Goal: Transaction & Acquisition: Book appointment/travel/reservation

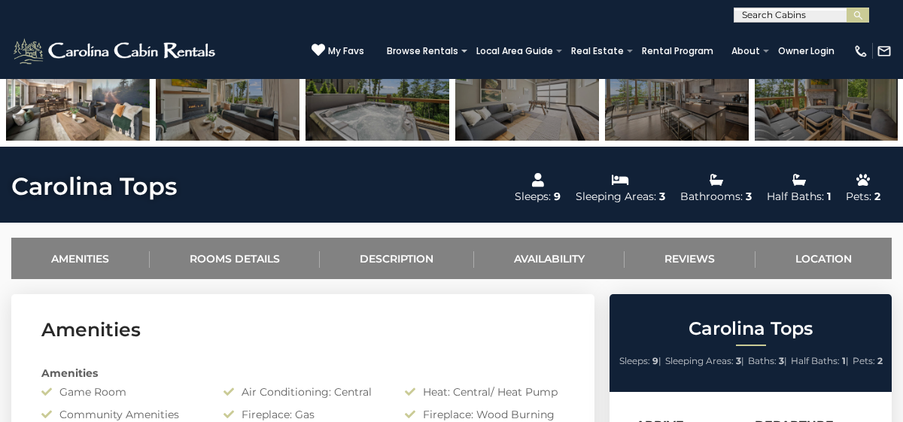
scroll to position [439, 0]
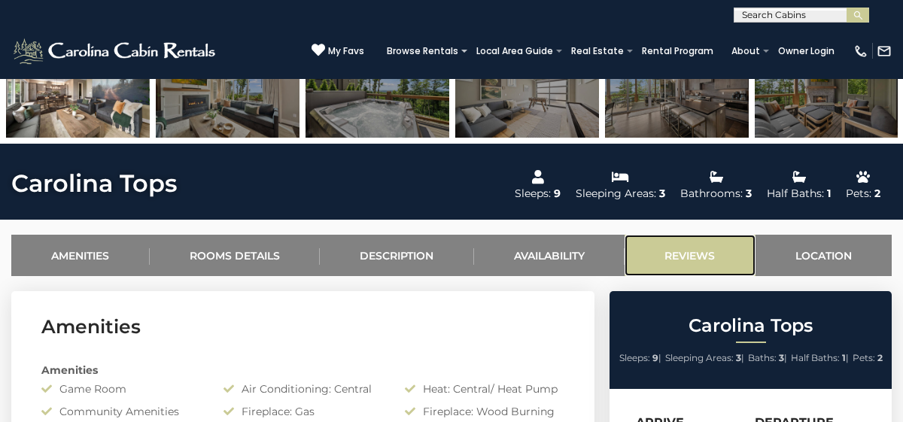
click at [673, 256] on link "Reviews" at bounding box center [689, 255] width 131 height 41
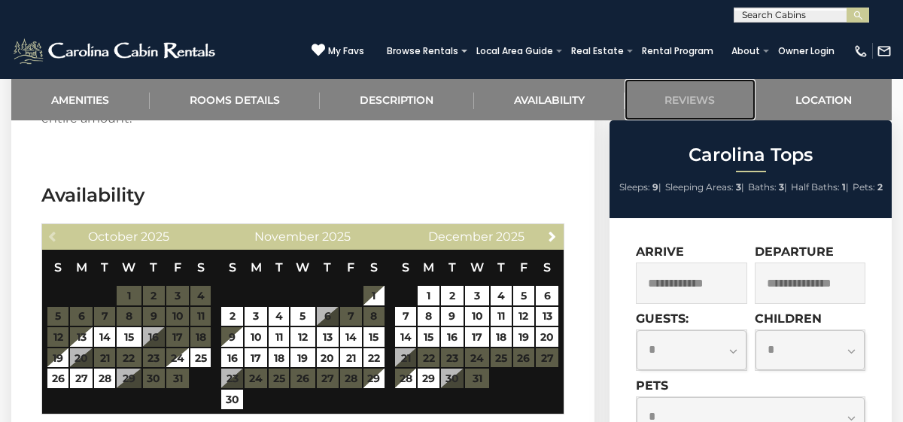
scroll to position [2787, 0]
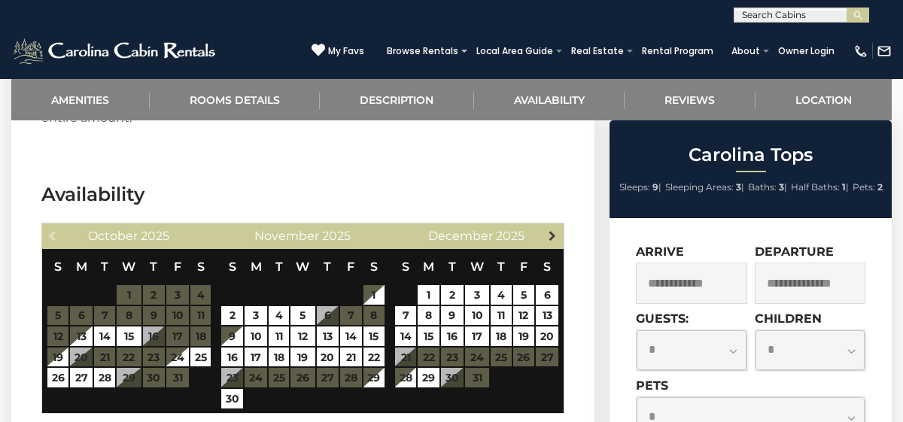
click at [551, 229] on span "Next" at bounding box center [552, 235] width 12 height 12
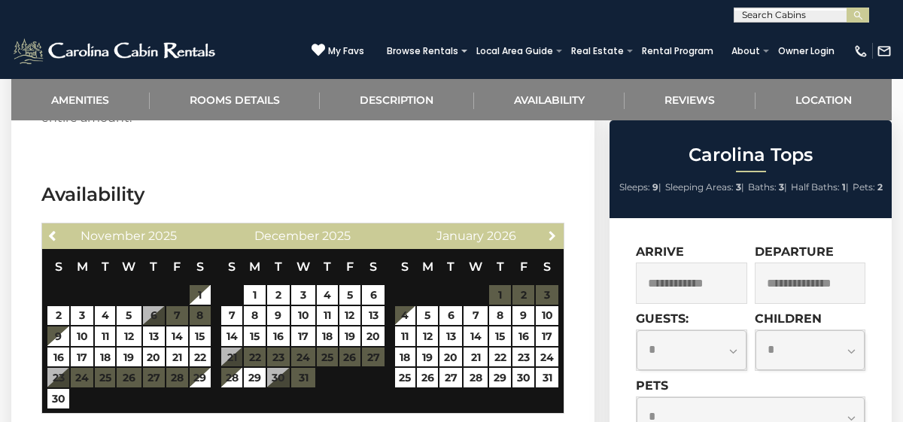
click at [552, 229] on span "Next" at bounding box center [552, 235] width 12 height 12
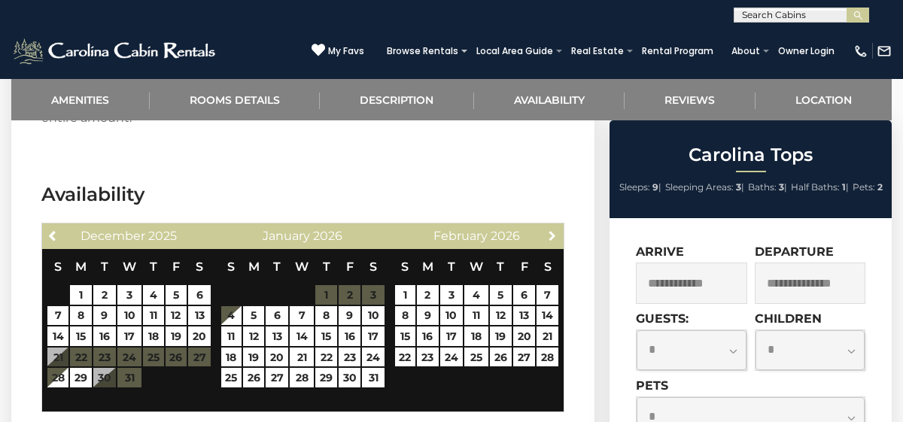
click at [552, 229] on span "Next" at bounding box center [552, 235] width 12 height 12
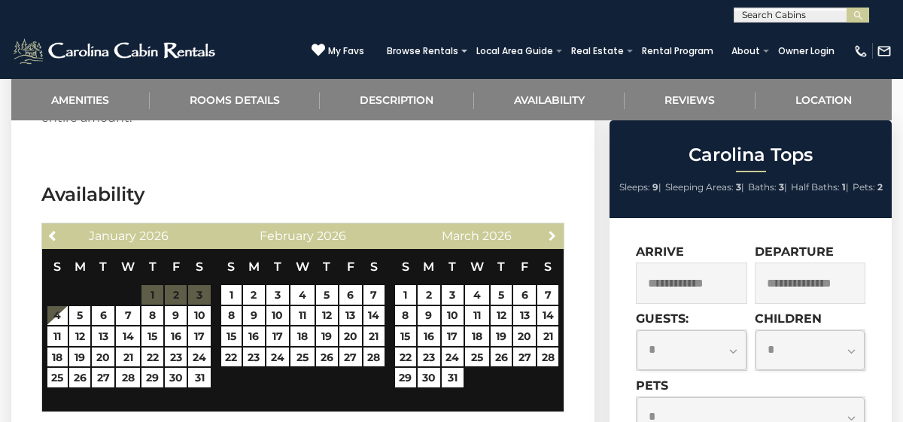
click at [552, 229] on span "Next" at bounding box center [552, 235] width 12 height 12
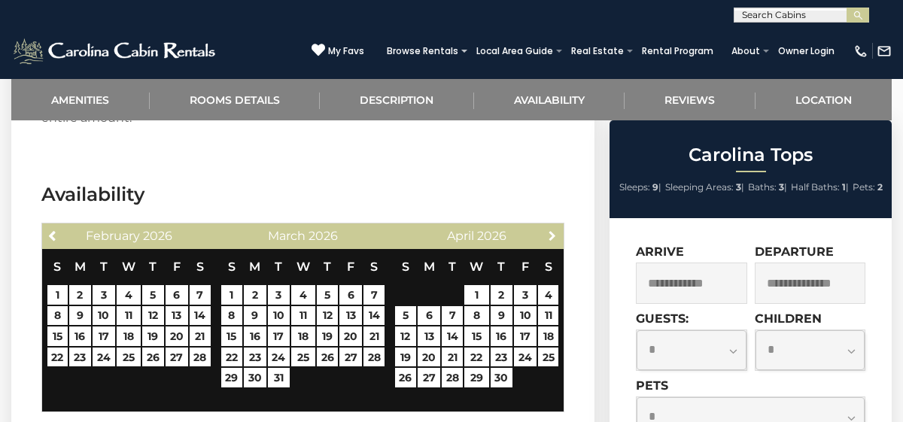
click at [552, 229] on span "Next" at bounding box center [552, 235] width 12 height 12
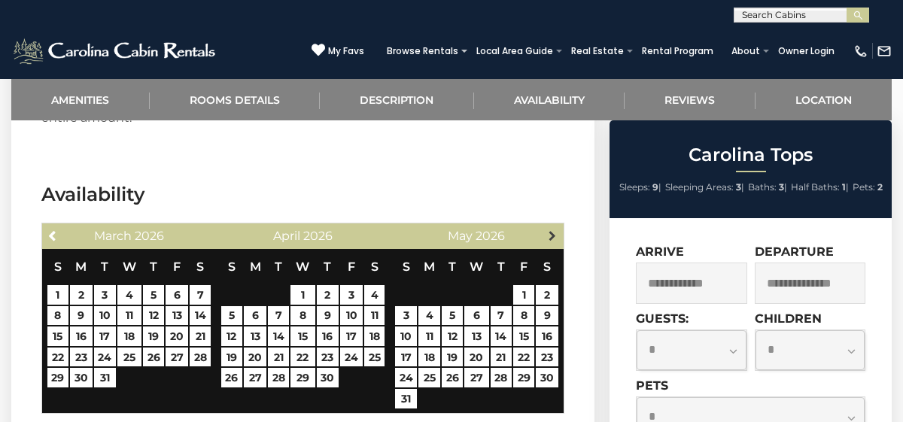
click at [548, 229] on span "Next" at bounding box center [552, 235] width 12 height 12
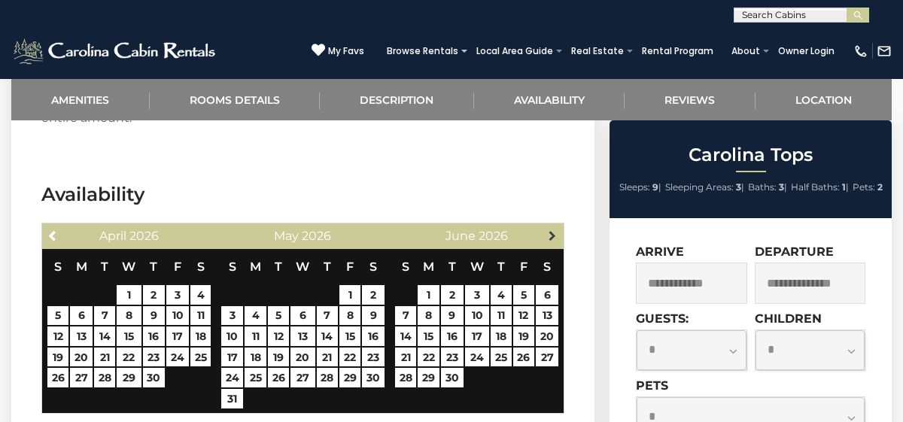
click at [551, 229] on span "Next" at bounding box center [552, 235] width 12 height 12
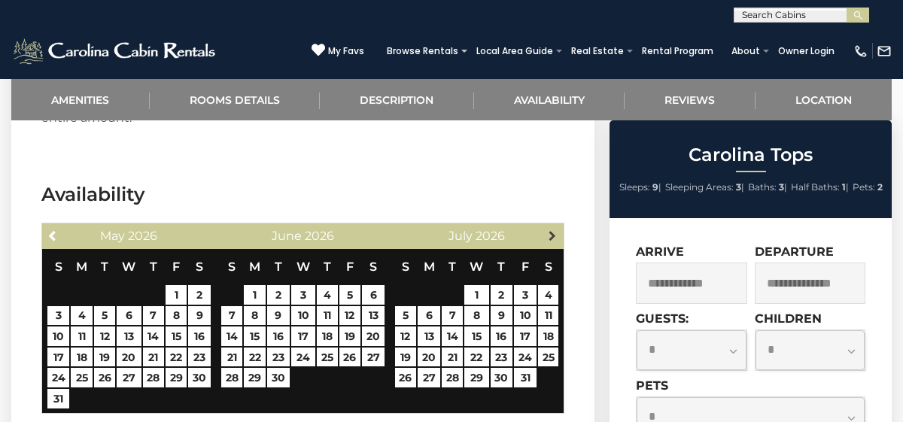
click at [554, 229] on span "Next" at bounding box center [552, 235] width 12 height 12
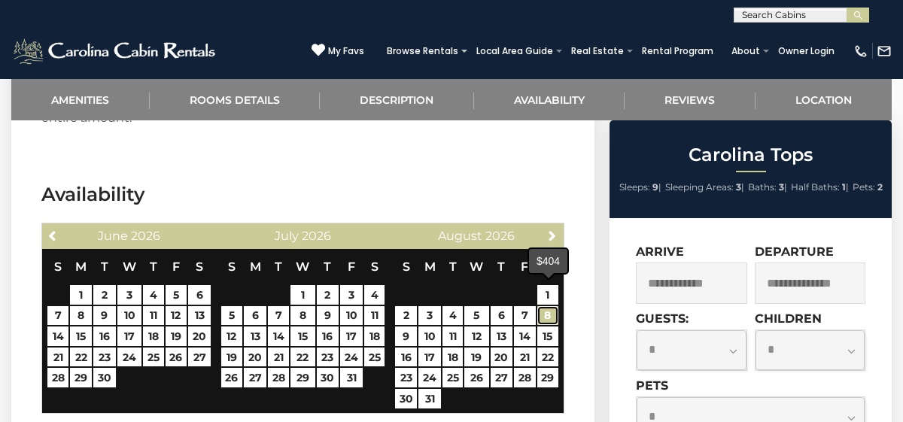
click at [547, 306] on link "8" at bounding box center [548, 316] width 22 height 20
type input "**********"
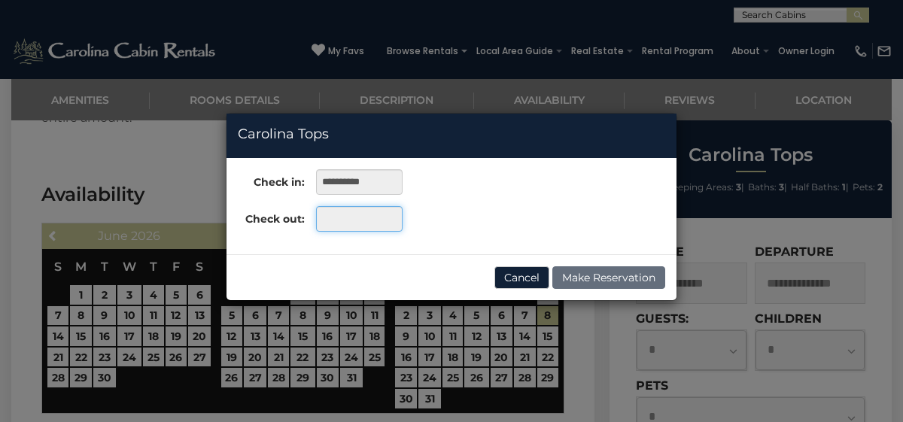
click at [334, 221] on input "text" at bounding box center [359, 219] width 87 height 26
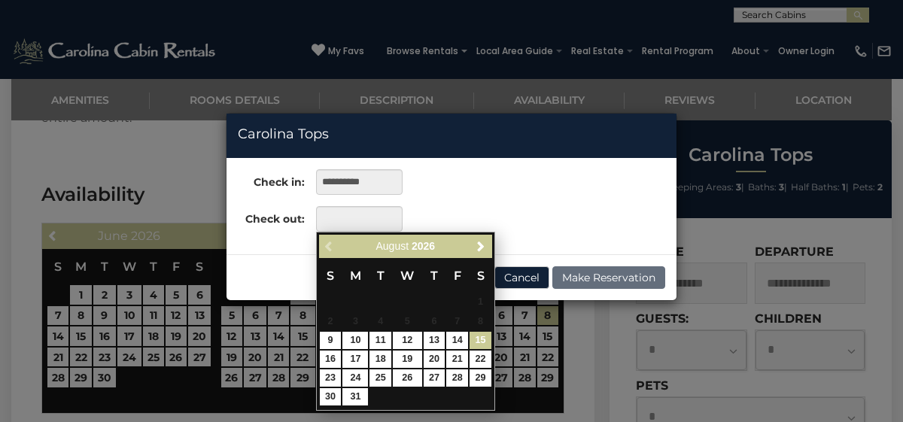
click at [480, 343] on link "15" at bounding box center [480, 340] width 22 height 17
type input "**********"
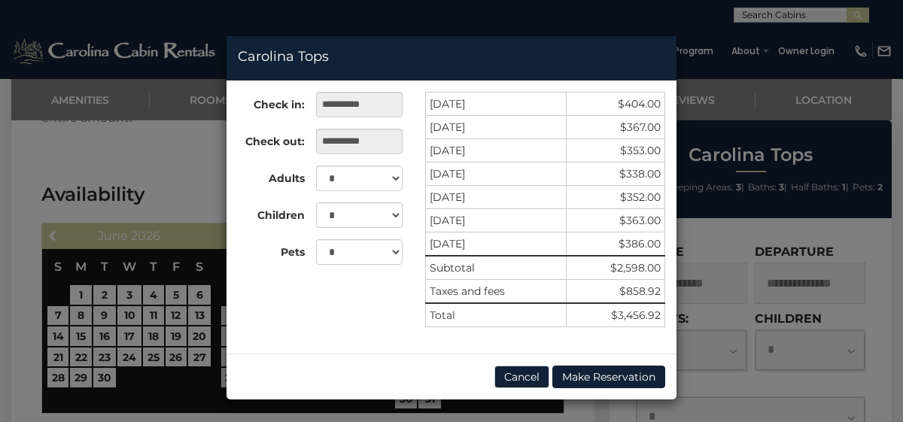
scroll to position [0, 0]
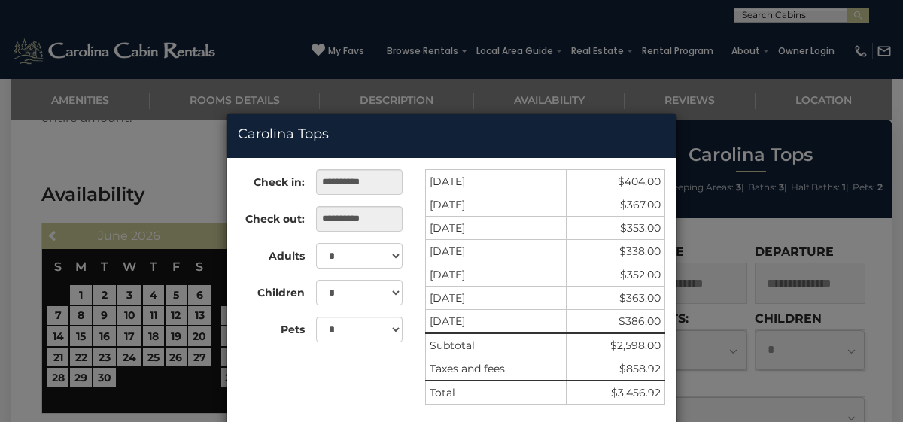
click at [178, 402] on div "**********" at bounding box center [451, 211] width 903 height 422
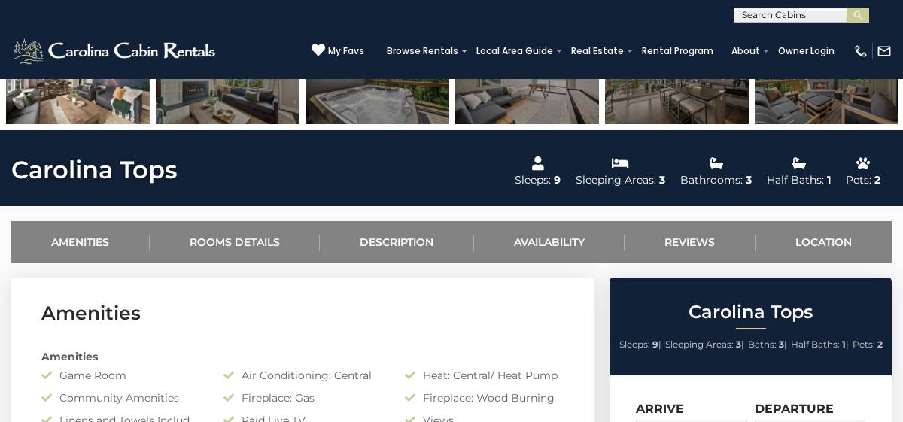
scroll to position [500, 0]
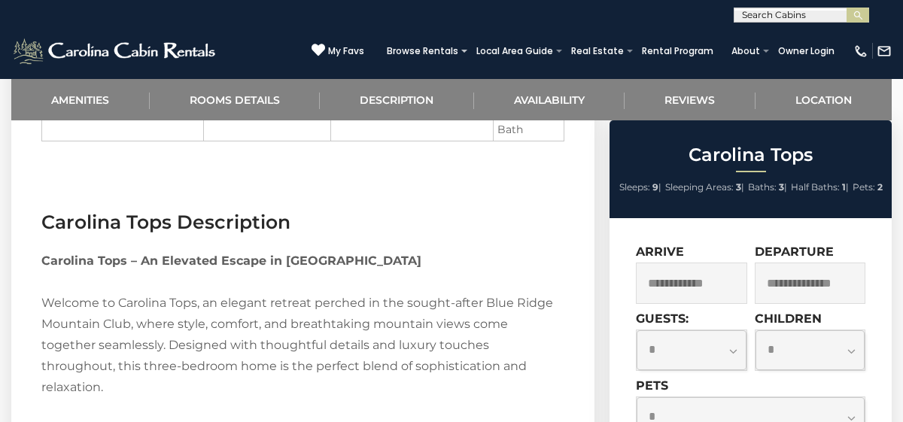
click at [765, 258] on div "Departure" at bounding box center [810, 274] width 111 height 59
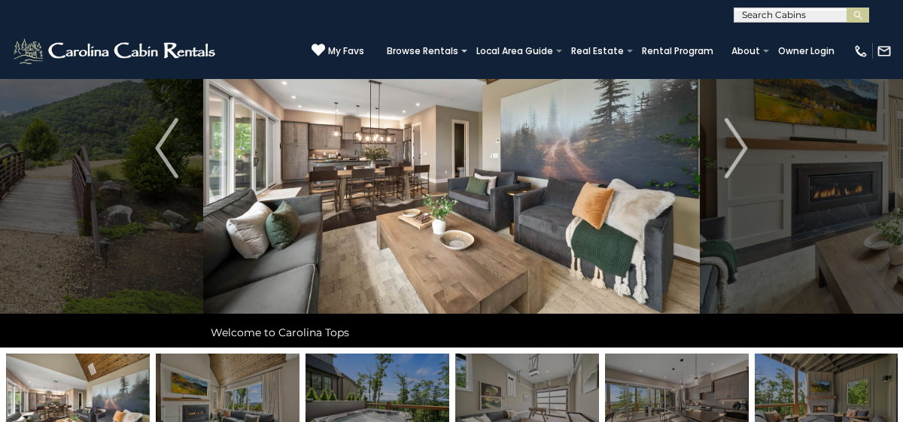
scroll to position [116, 0]
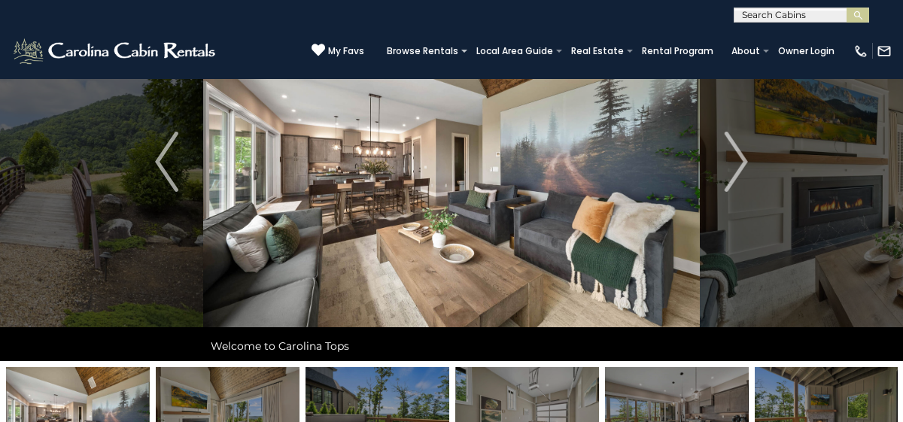
click at [472, 205] on img at bounding box center [451, 161] width 497 height 399
click at [366, 220] on img at bounding box center [451, 161] width 497 height 399
click at [741, 156] on img "Next" at bounding box center [736, 162] width 23 height 60
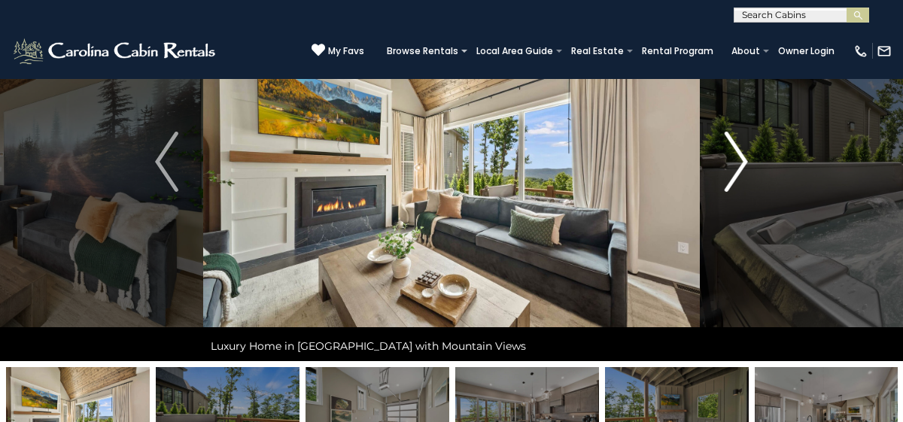
click at [741, 157] on img "Next" at bounding box center [736, 162] width 23 height 60
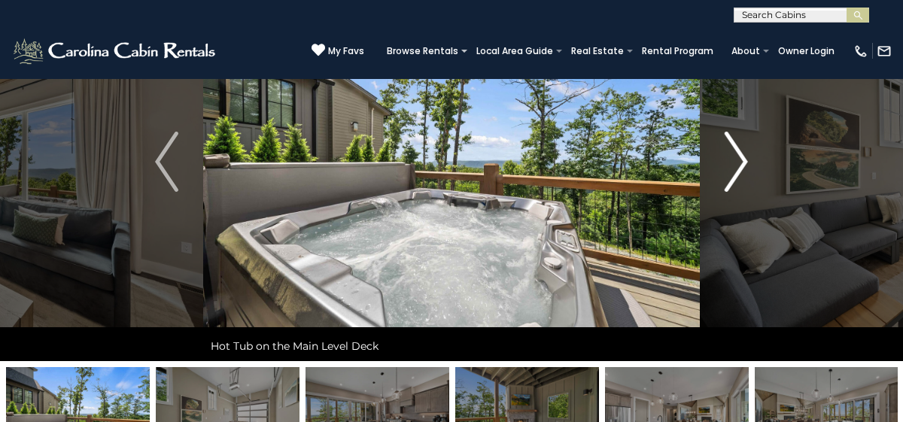
click at [741, 157] on img "Next" at bounding box center [736, 162] width 23 height 60
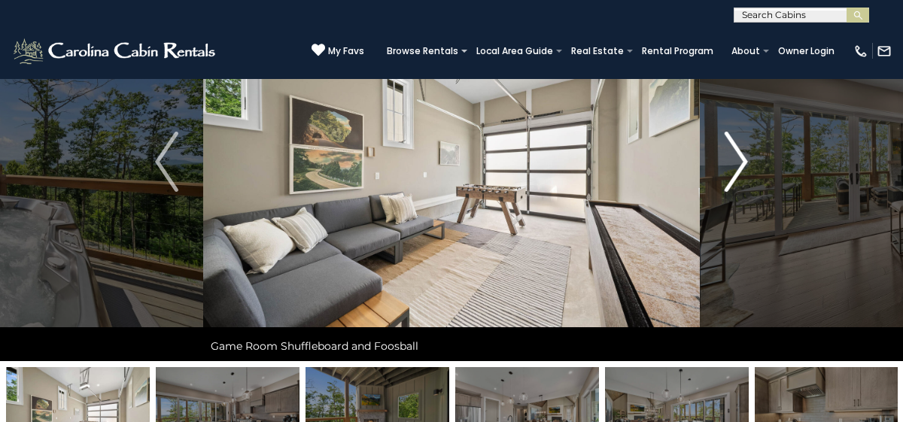
click at [741, 157] on img "Next" at bounding box center [736, 162] width 23 height 60
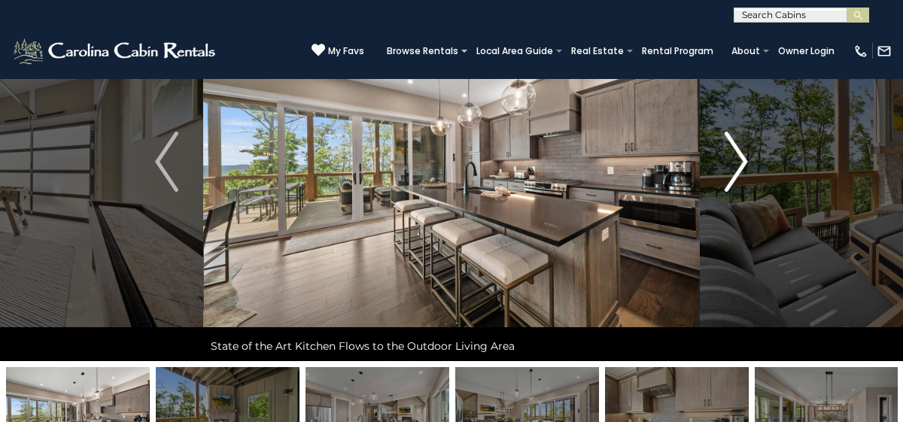
click at [741, 157] on img "Next" at bounding box center [736, 162] width 23 height 60
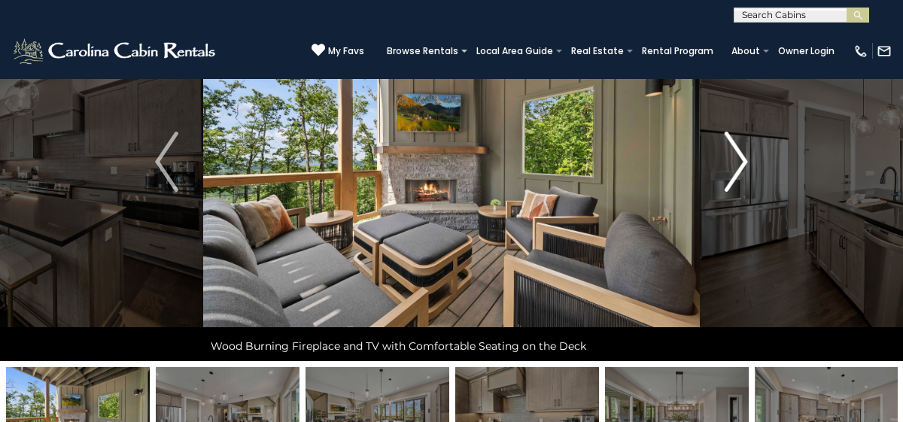
click at [741, 157] on img "Next" at bounding box center [736, 162] width 23 height 60
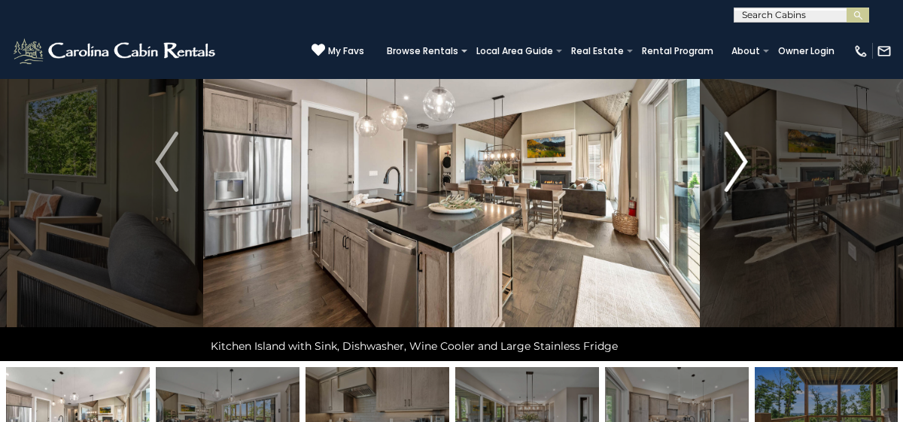
click at [740, 161] on img "Next" at bounding box center [736, 162] width 23 height 60
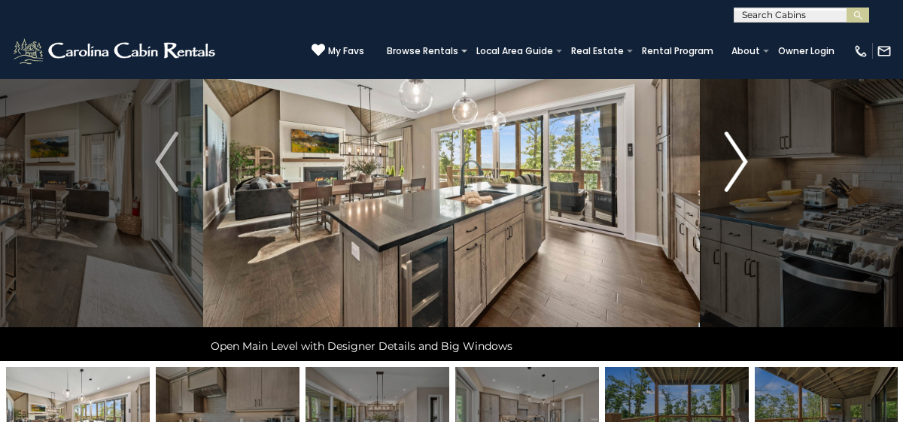
click at [740, 161] on img "Next" at bounding box center [736, 162] width 23 height 60
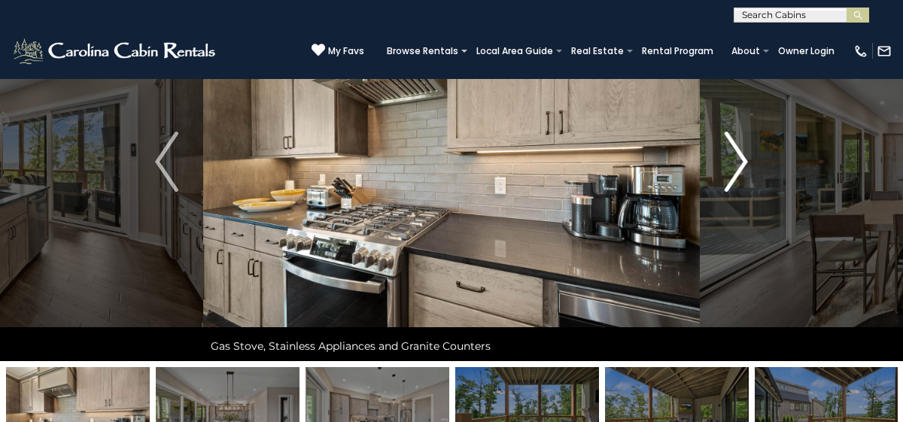
click at [740, 161] on img "Next" at bounding box center [736, 162] width 23 height 60
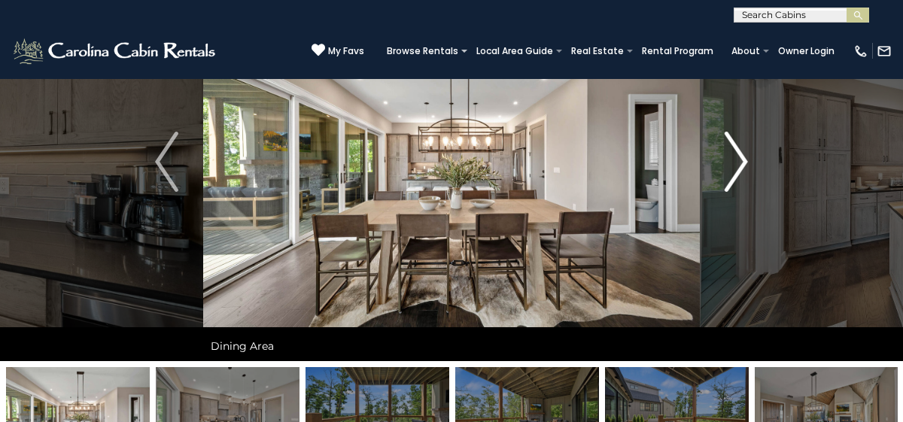
click at [740, 161] on img "Next" at bounding box center [736, 162] width 23 height 60
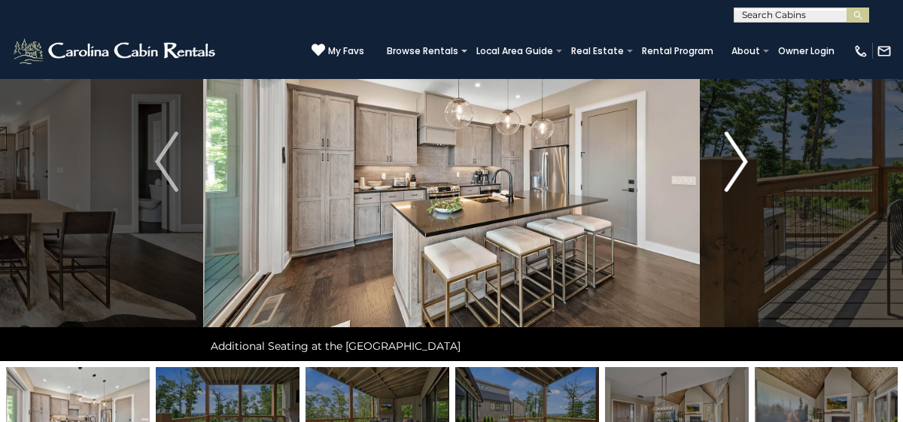
click at [740, 159] on img "Next" at bounding box center [736, 162] width 23 height 60
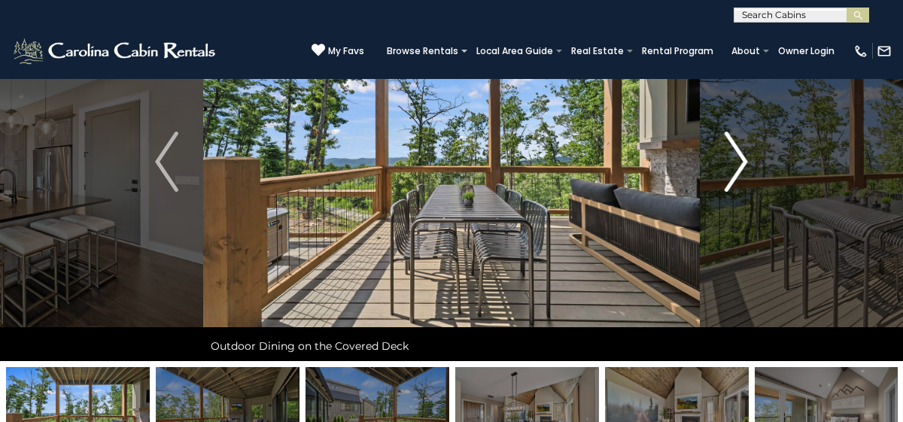
click at [740, 159] on img "Next" at bounding box center [736, 162] width 23 height 60
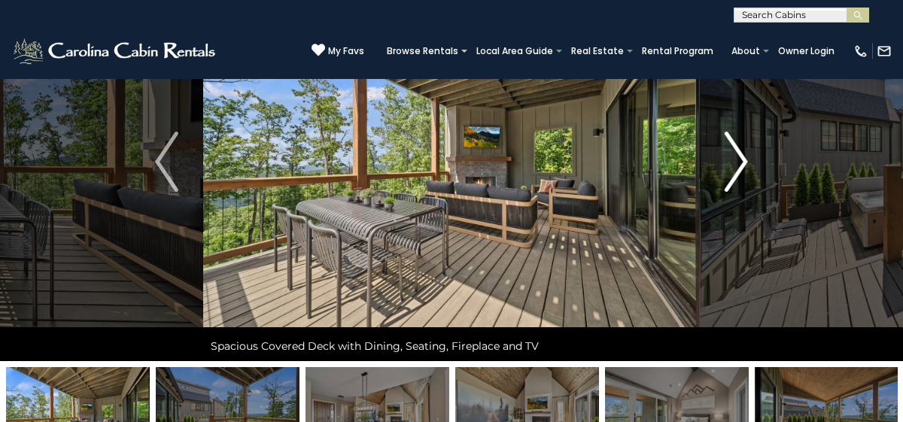
click at [740, 159] on img "Next" at bounding box center [736, 162] width 23 height 60
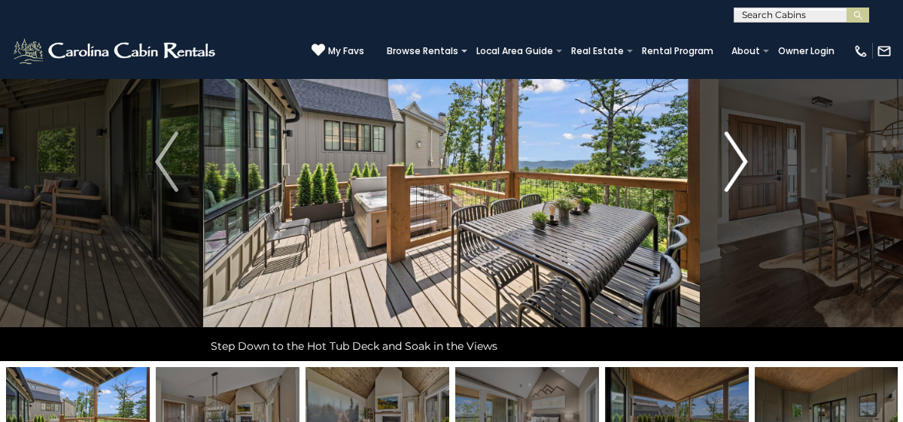
click at [740, 159] on img "Next" at bounding box center [736, 162] width 23 height 60
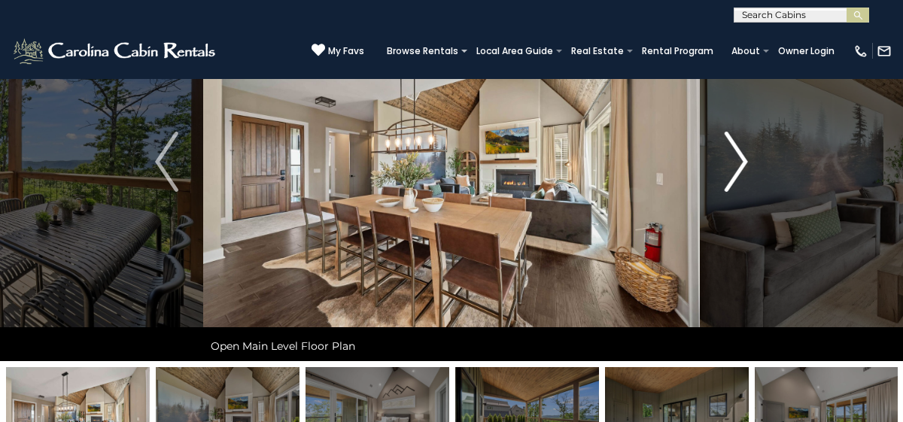
click at [740, 159] on img "Next" at bounding box center [736, 162] width 23 height 60
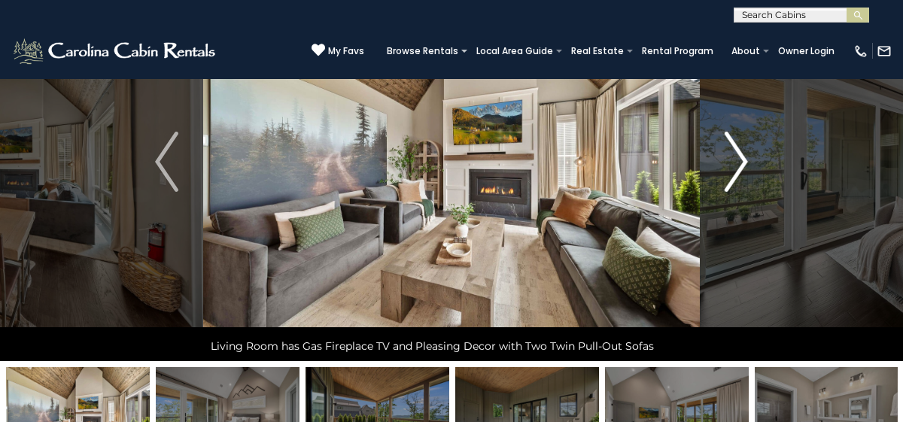
click at [740, 159] on img "Next" at bounding box center [736, 162] width 23 height 60
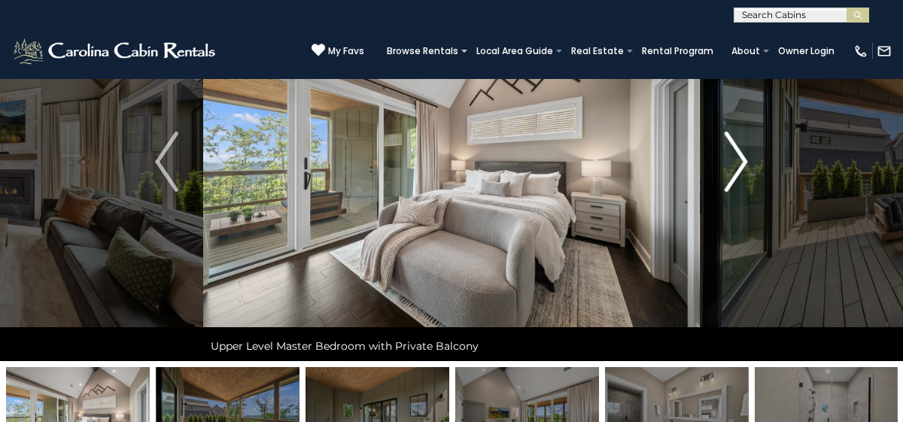
click at [740, 159] on img "Next" at bounding box center [736, 162] width 23 height 60
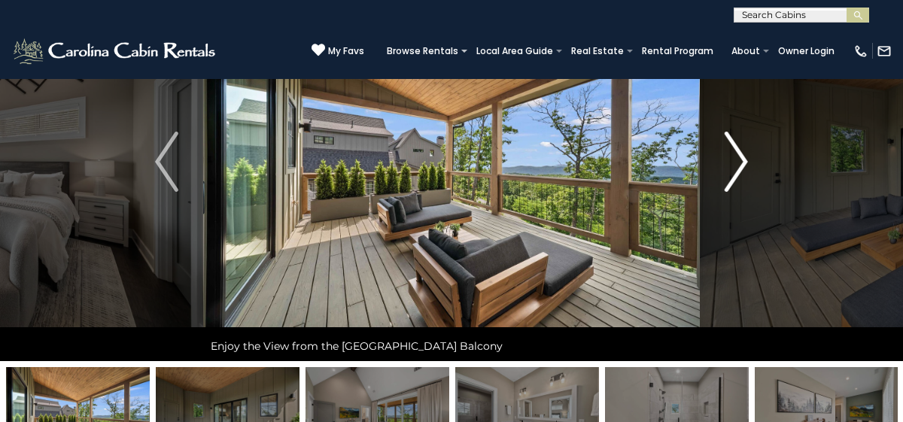
click at [740, 159] on img "Next" at bounding box center [736, 162] width 23 height 60
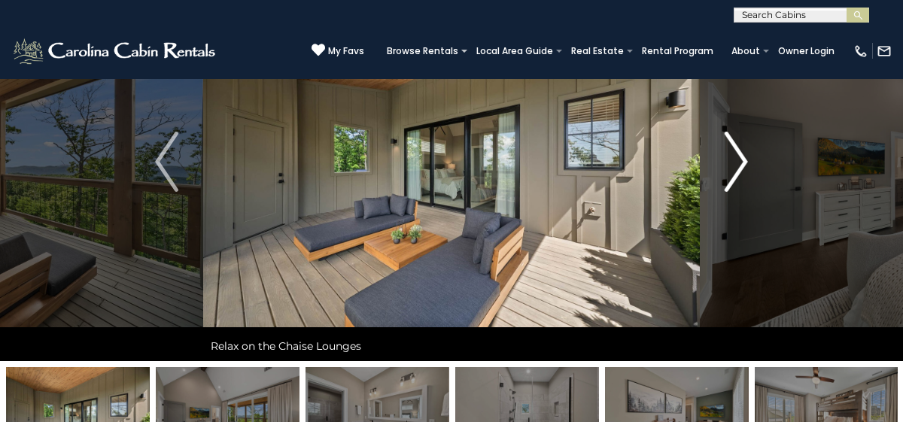
click at [740, 159] on img "Next" at bounding box center [736, 162] width 23 height 60
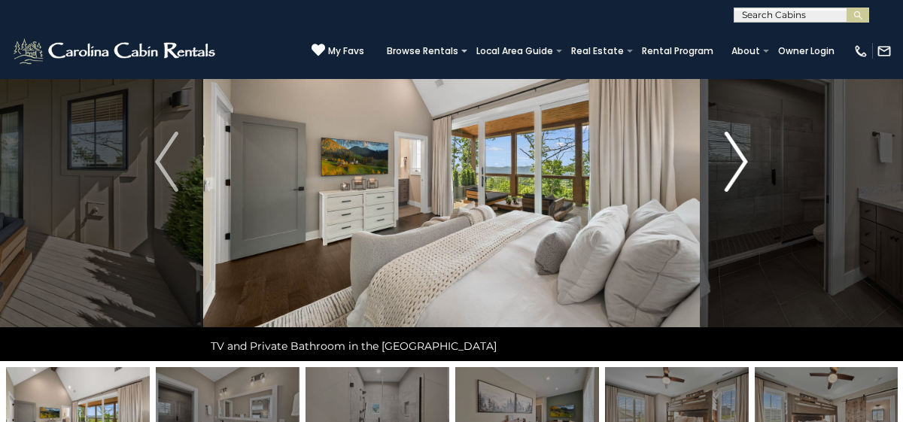
click at [740, 159] on img "Next" at bounding box center [736, 162] width 23 height 60
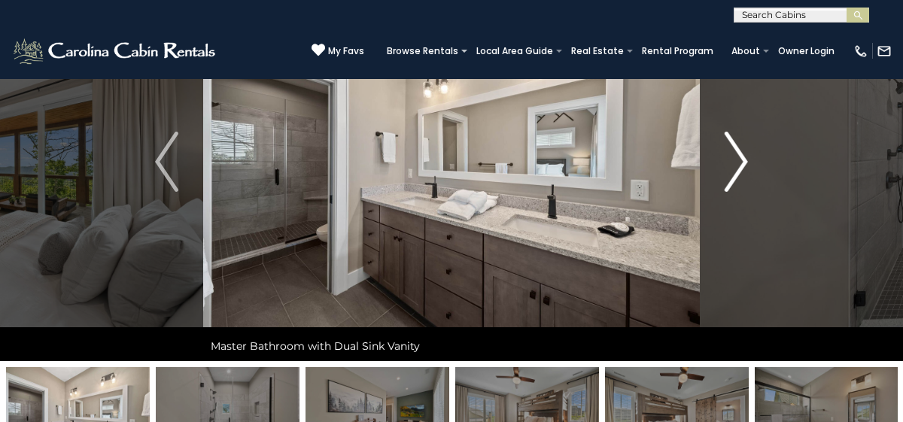
click at [740, 159] on img "Next" at bounding box center [736, 162] width 23 height 60
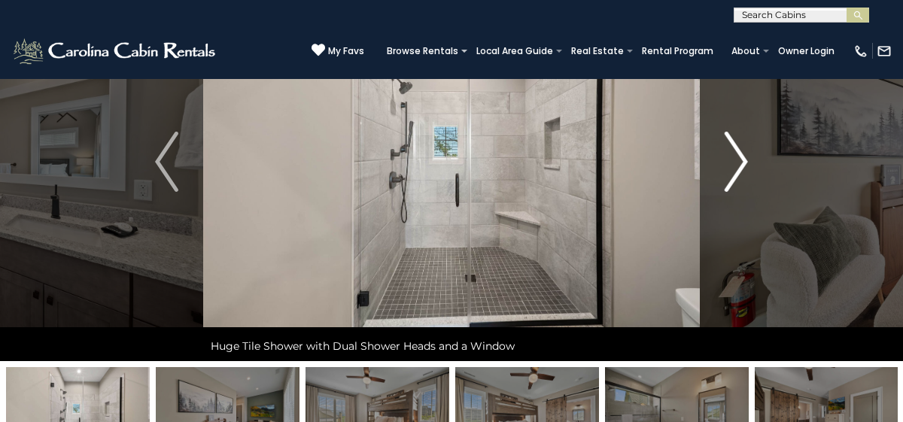
click at [740, 159] on img "Next" at bounding box center [736, 162] width 23 height 60
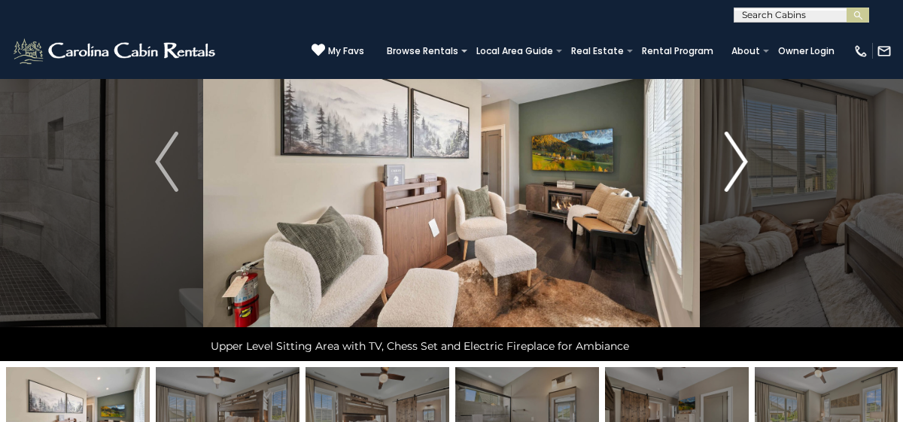
click at [740, 159] on img "Next" at bounding box center [736, 162] width 23 height 60
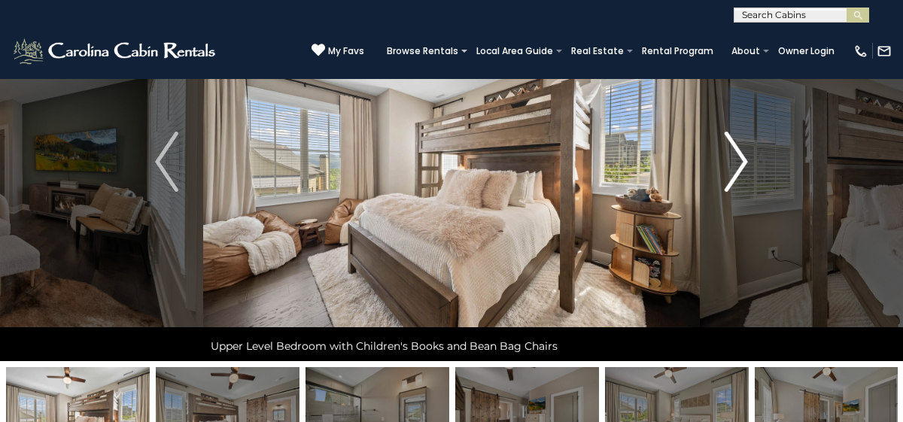
click at [740, 159] on img "Next" at bounding box center [736, 162] width 23 height 60
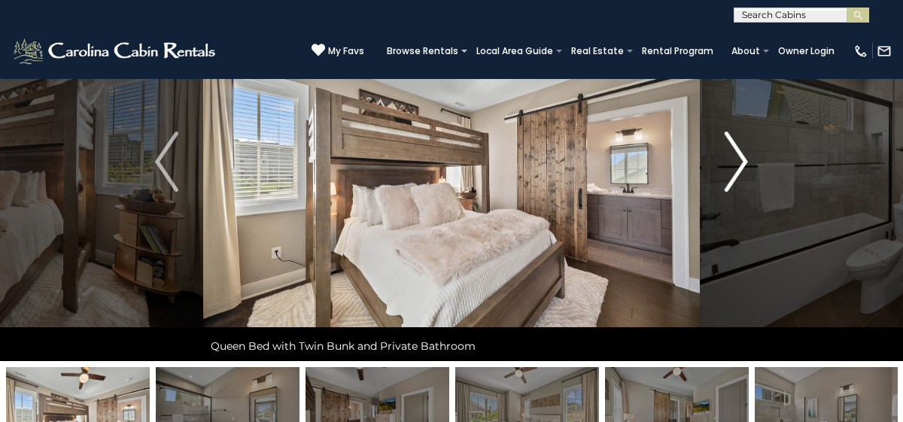
click at [740, 159] on img "Next" at bounding box center [736, 162] width 23 height 60
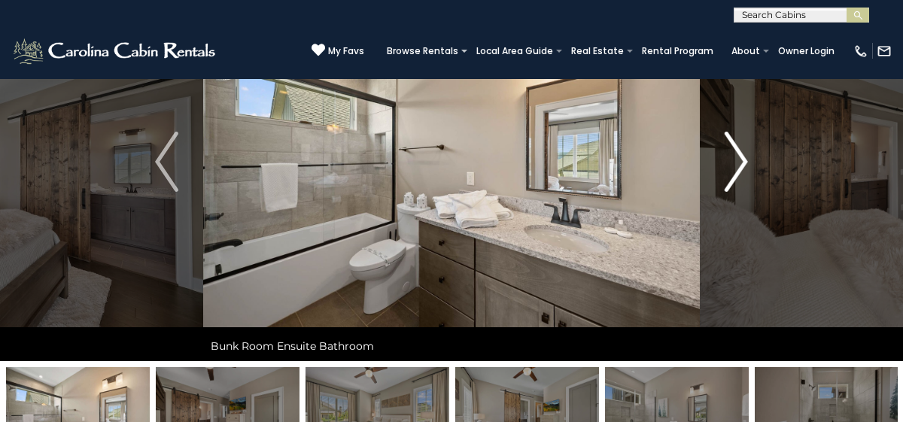
click at [740, 159] on img "Next" at bounding box center [736, 162] width 23 height 60
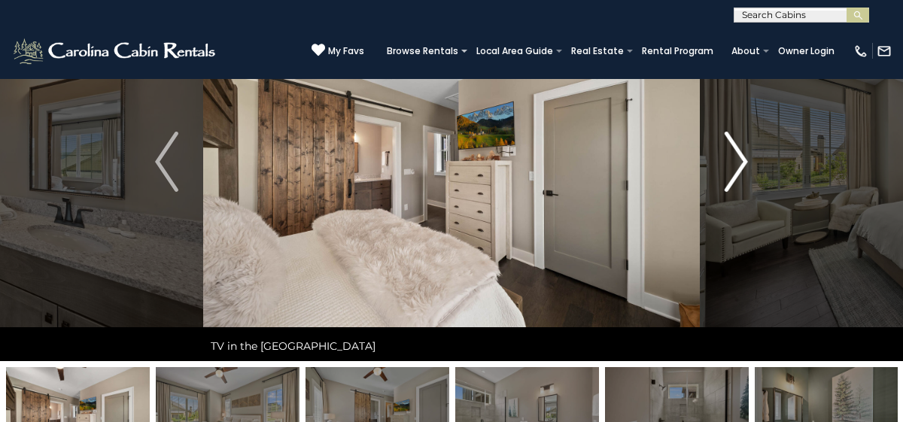
click at [740, 159] on img "Next" at bounding box center [736, 162] width 23 height 60
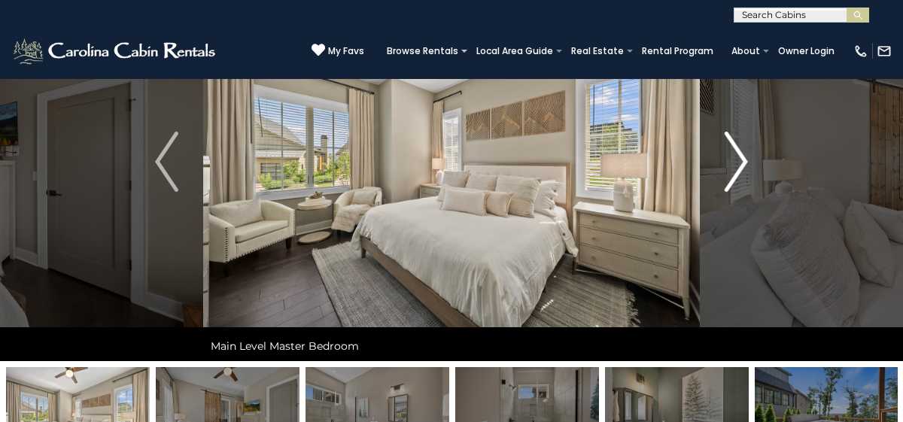
click at [740, 158] on img "Next" at bounding box center [736, 162] width 23 height 60
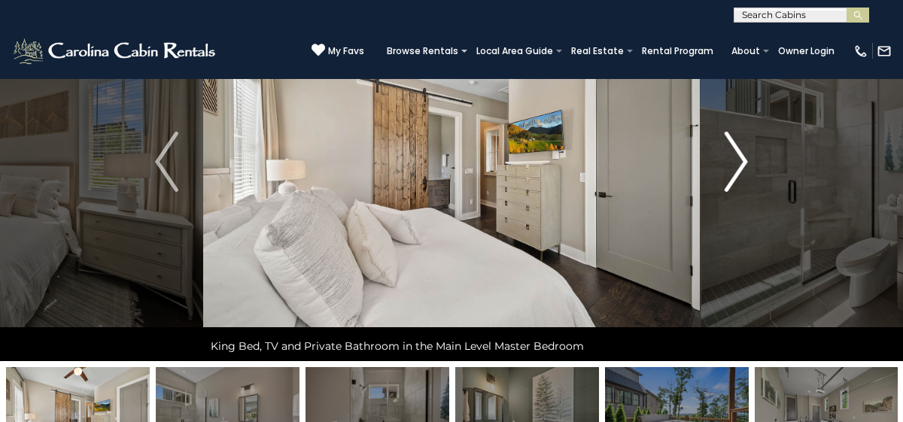
click at [740, 156] on img "Next" at bounding box center [736, 162] width 23 height 60
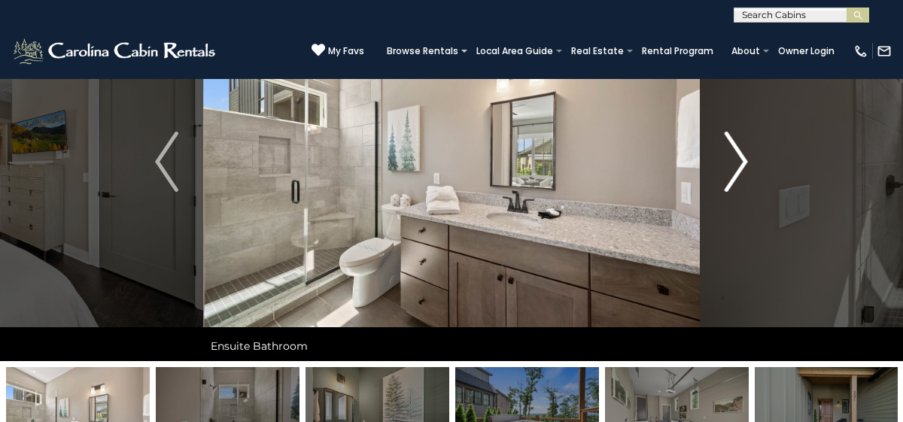
click at [740, 156] on img "Next" at bounding box center [736, 162] width 23 height 60
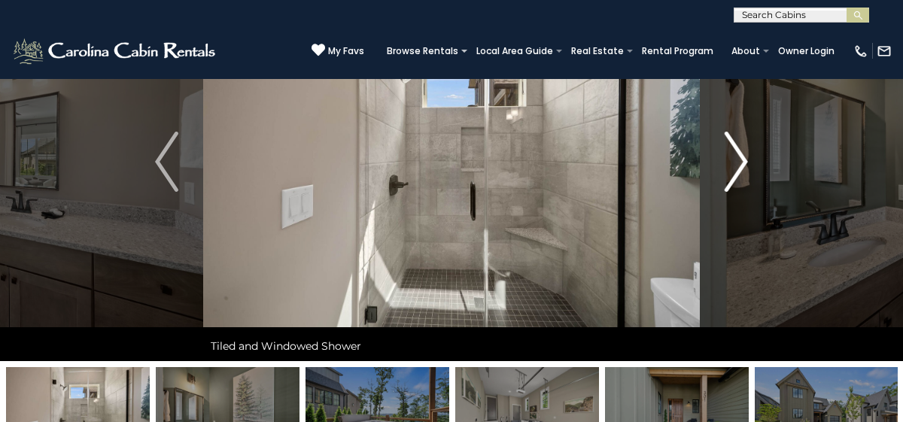
click at [740, 156] on img "Next" at bounding box center [736, 162] width 23 height 60
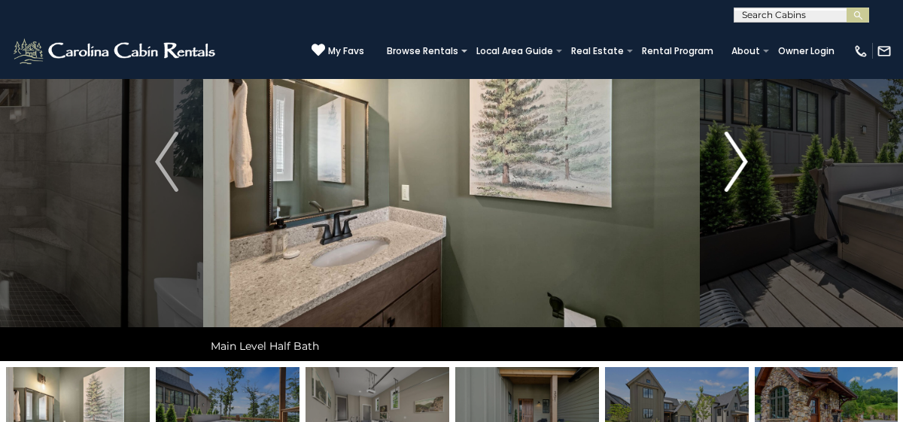
click at [740, 156] on img "Next" at bounding box center [736, 162] width 23 height 60
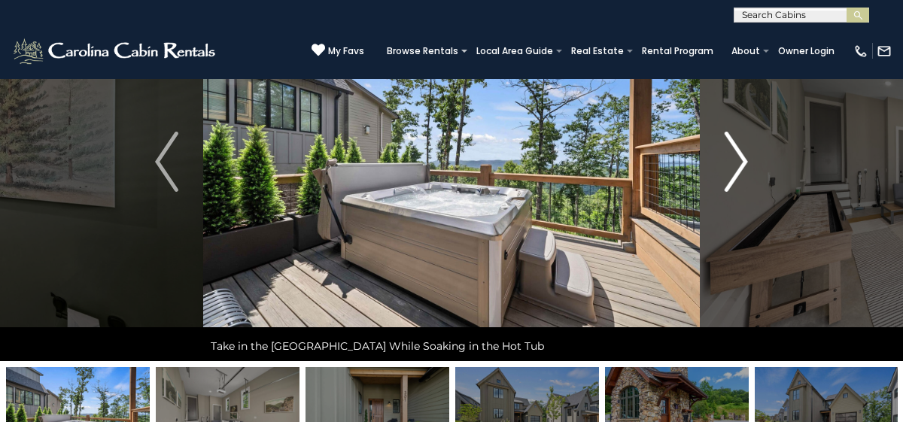
click at [740, 156] on img "Next" at bounding box center [736, 162] width 23 height 60
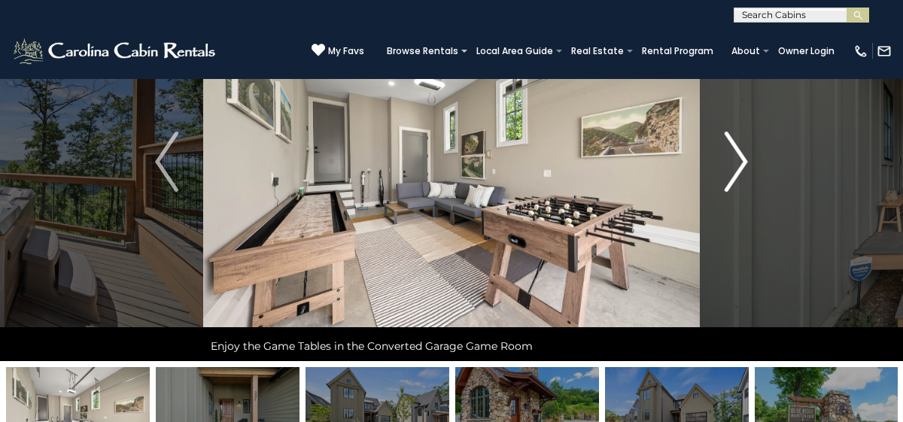
click at [740, 156] on img "Next" at bounding box center [736, 162] width 23 height 60
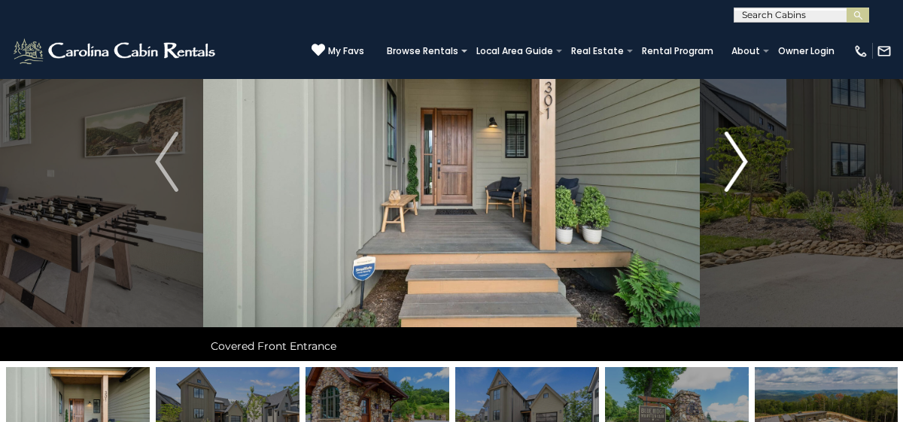
click at [740, 154] on img "Next" at bounding box center [736, 162] width 23 height 60
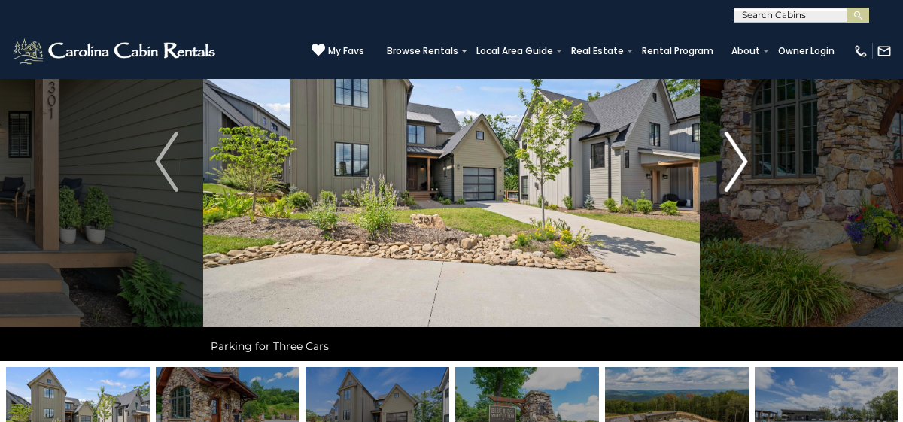
click at [741, 156] on img "Next" at bounding box center [736, 162] width 23 height 60
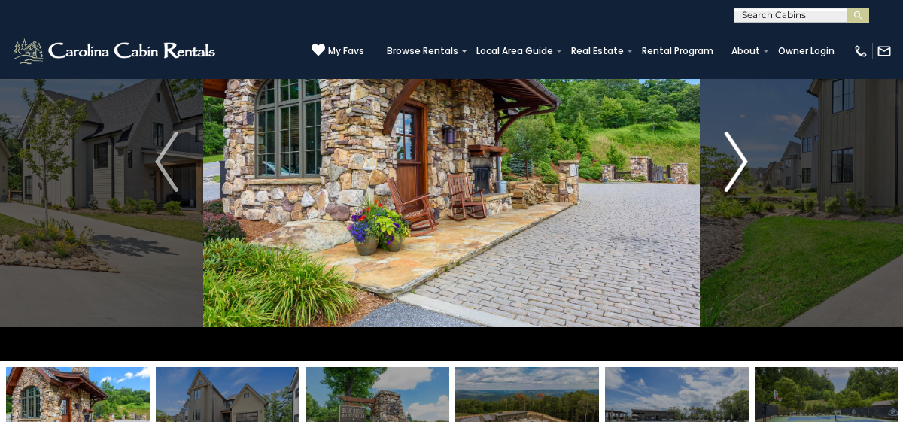
click at [741, 156] on img "Next" at bounding box center [736, 162] width 23 height 60
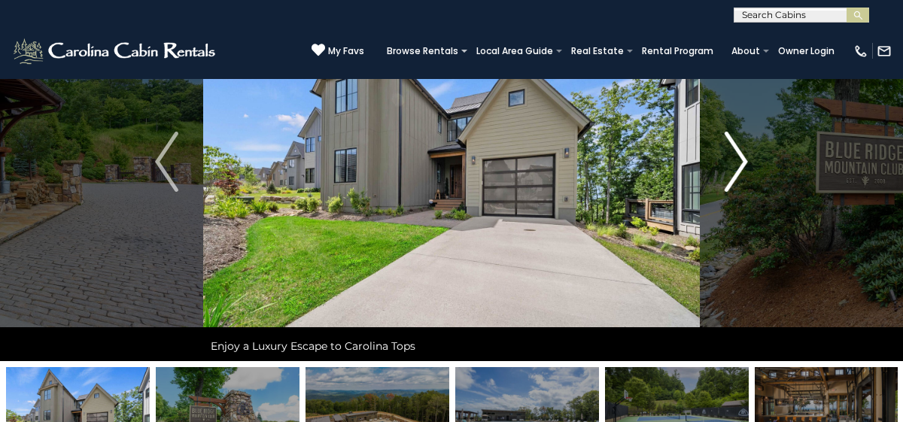
click at [741, 154] on img "Next" at bounding box center [736, 162] width 23 height 60
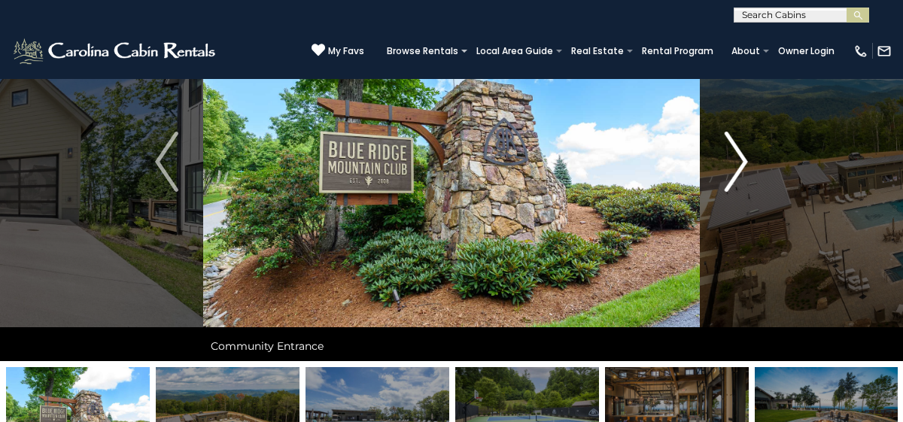
click at [741, 153] on img "Next" at bounding box center [736, 162] width 23 height 60
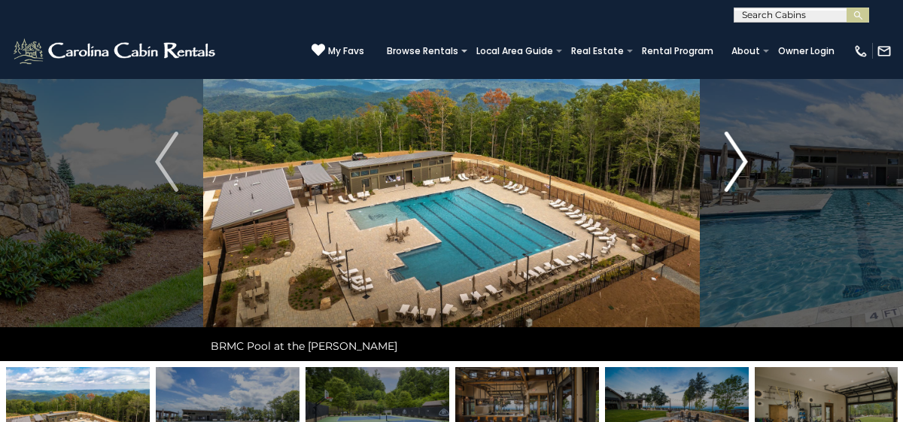
click at [741, 153] on img "Next" at bounding box center [736, 162] width 23 height 60
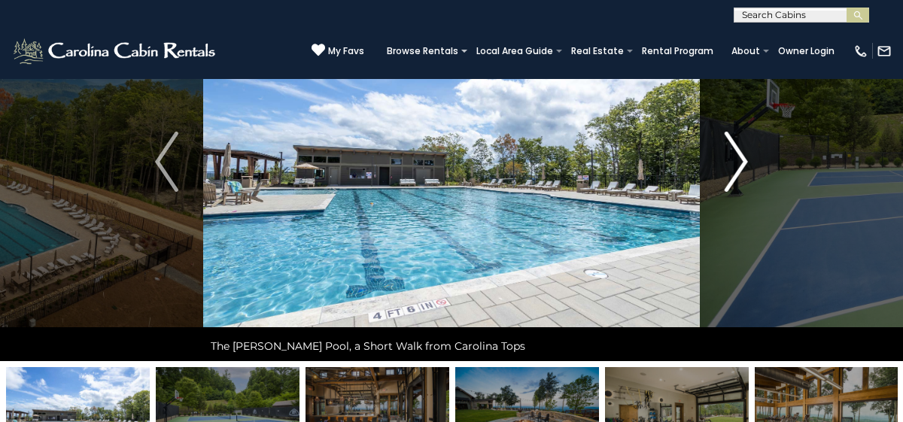
click at [741, 153] on img "Next" at bounding box center [736, 162] width 23 height 60
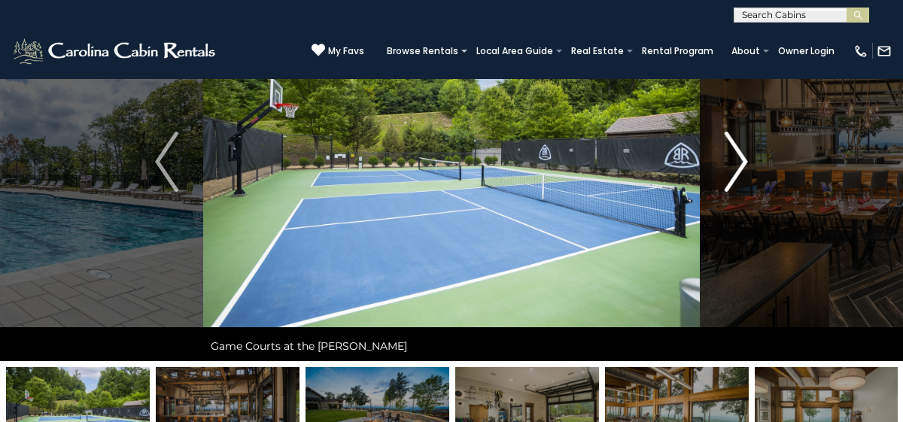
click at [741, 153] on img "Next" at bounding box center [736, 162] width 23 height 60
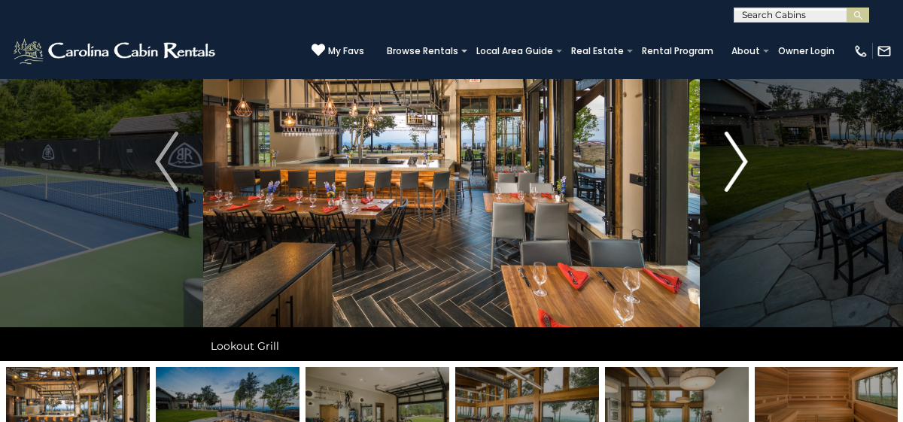
click at [741, 153] on img "Next" at bounding box center [736, 162] width 23 height 60
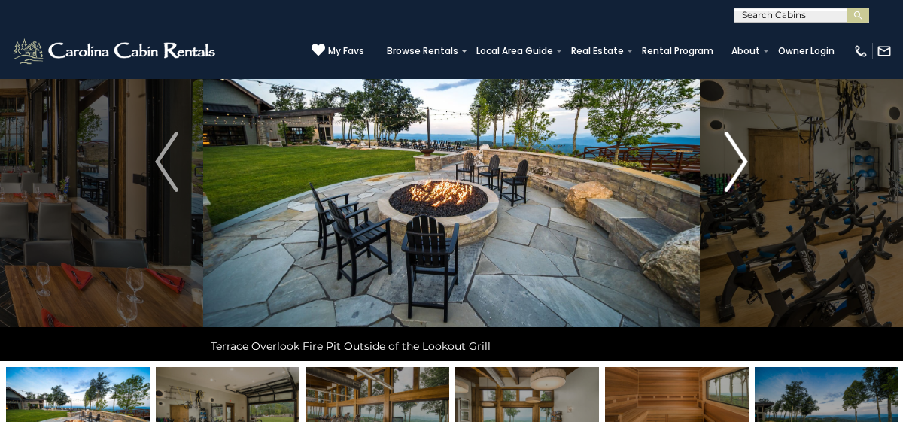
click at [741, 153] on img "Next" at bounding box center [736, 162] width 23 height 60
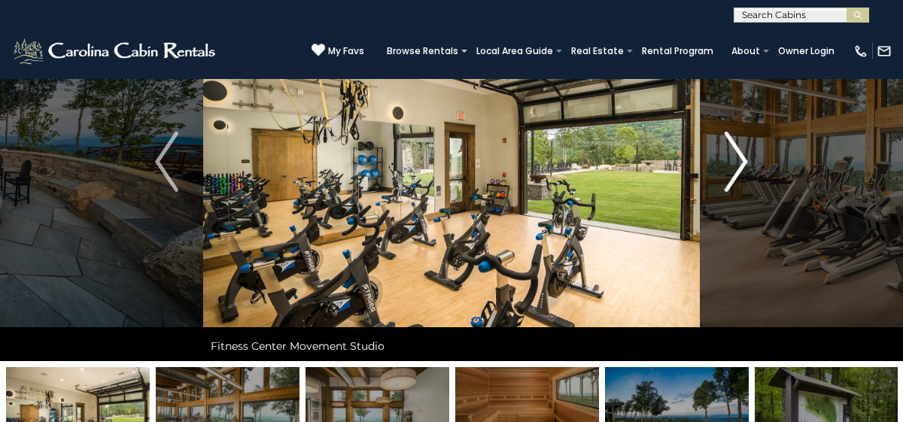
click at [741, 153] on img "Next" at bounding box center [736, 162] width 23 height 60
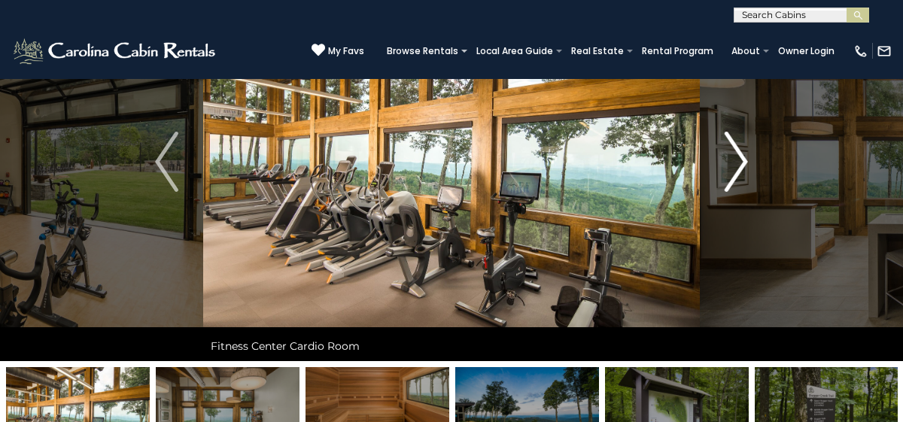
click at [741, 153] on img "Next" at bounding box center [736, 162] width 23 height 60
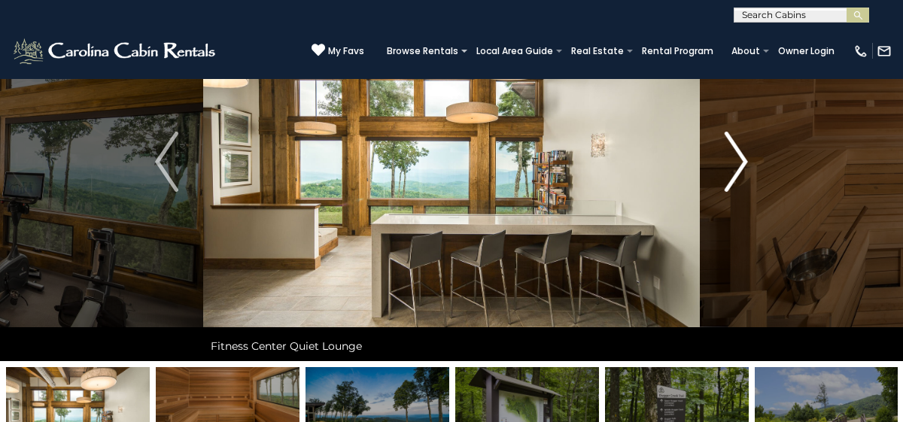
click at [741, 153] on img "Next" at bounding box center [736, 162] width 23 height 60
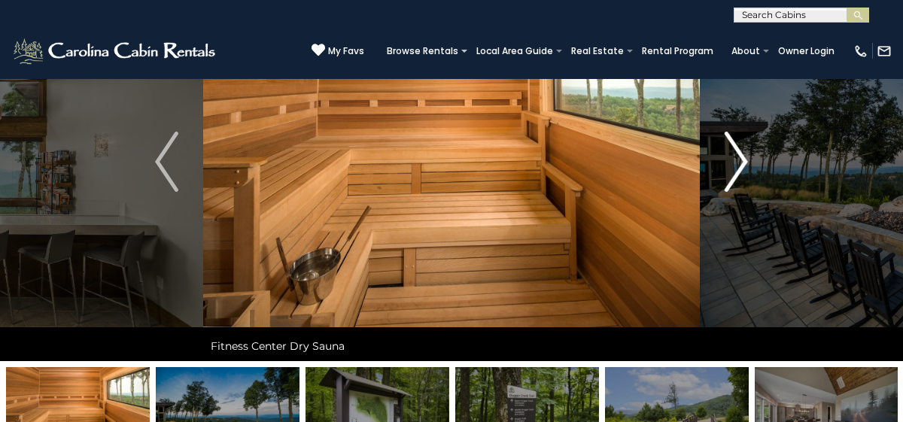
click at [741, 147] on img "Next" at bounding box center [736, 162] width 23 height 60
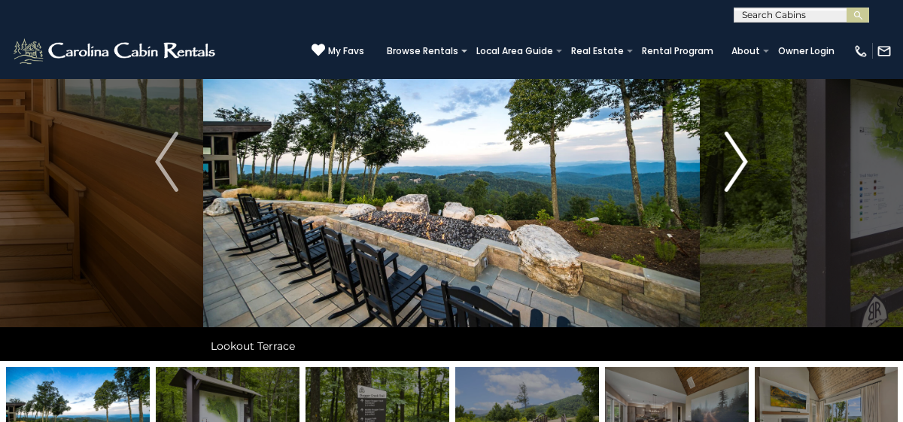
click at [741, 146] on img "Next" at bounding box center [736, 162] width 23 height 60
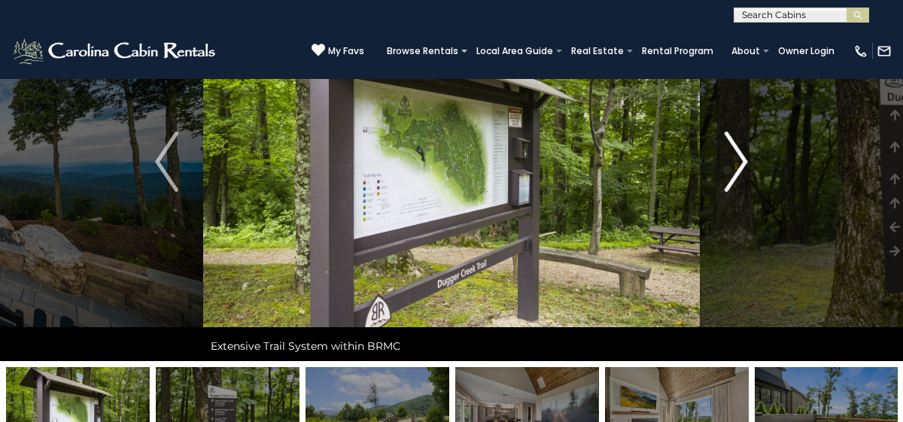
click at [741, 146] on img "Next" at bounding box center [736, 162] width 23 height 60
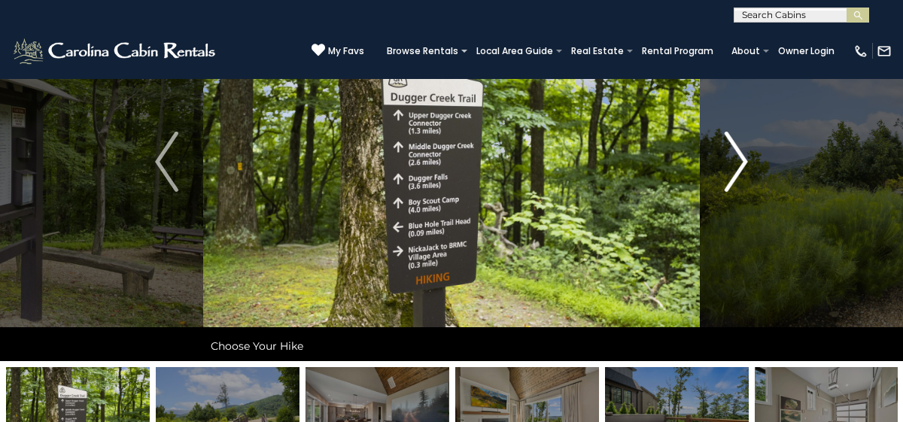
click at [741, 146] on img "Next" at bounding box center [736, 162] width 23 height 60
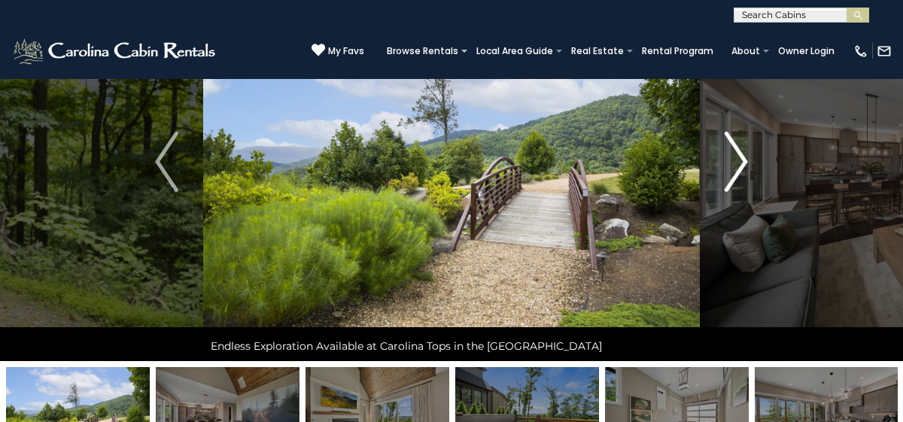
click at [741, 146] on img "Next" at bounding box center [736, 162] width 23 height 60
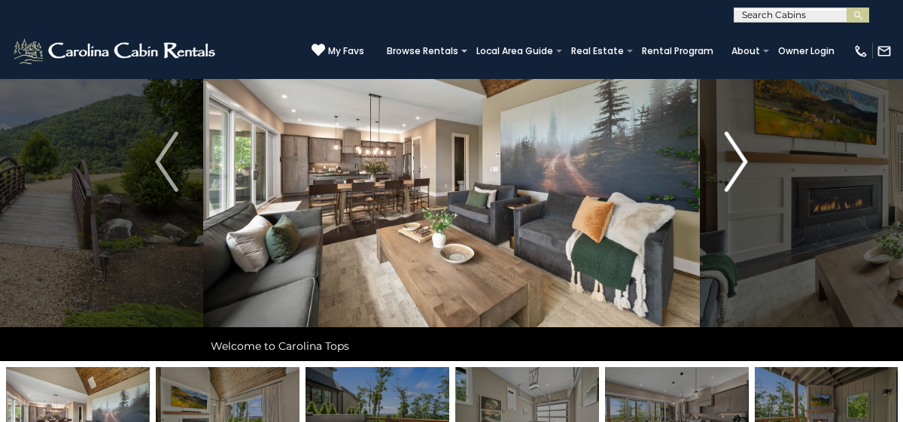
click at [741, 146] on img "Next" at bounding box center [736, 162] width 23 height 60
